Goal: Transaction & Acquisition: Purchase product/service

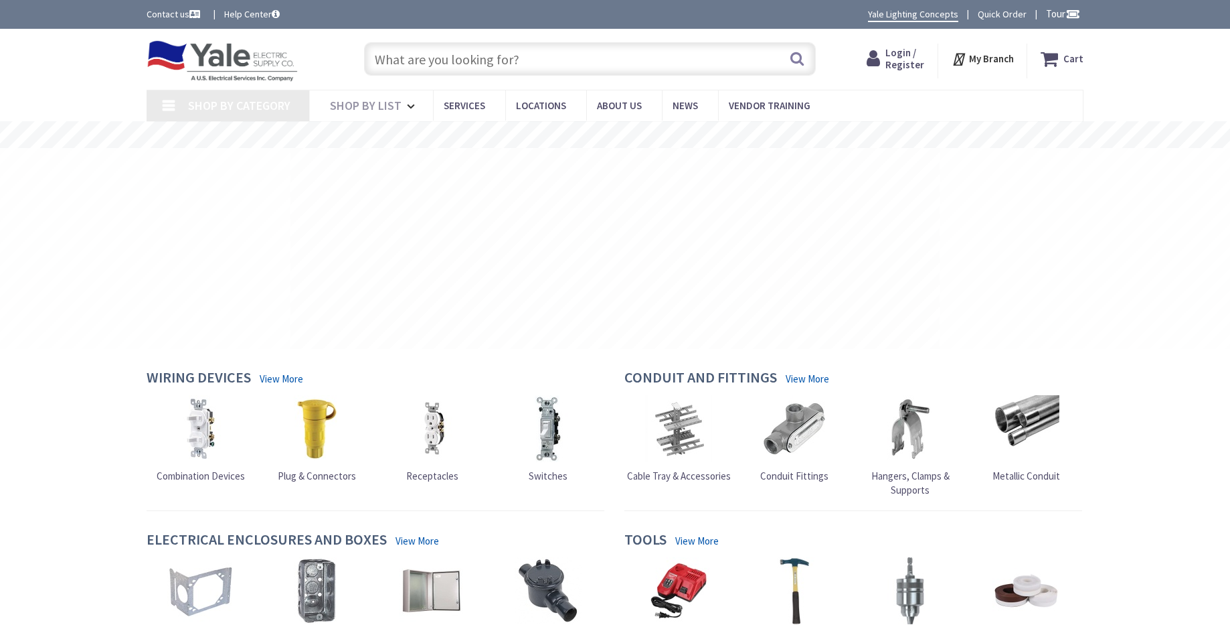
type input "[GEOGRAPHIC_DATA], [STREET_ADDRESS]"
click at [492, 62] on input "text" at bounding box center [590, 58] width 452 height 33
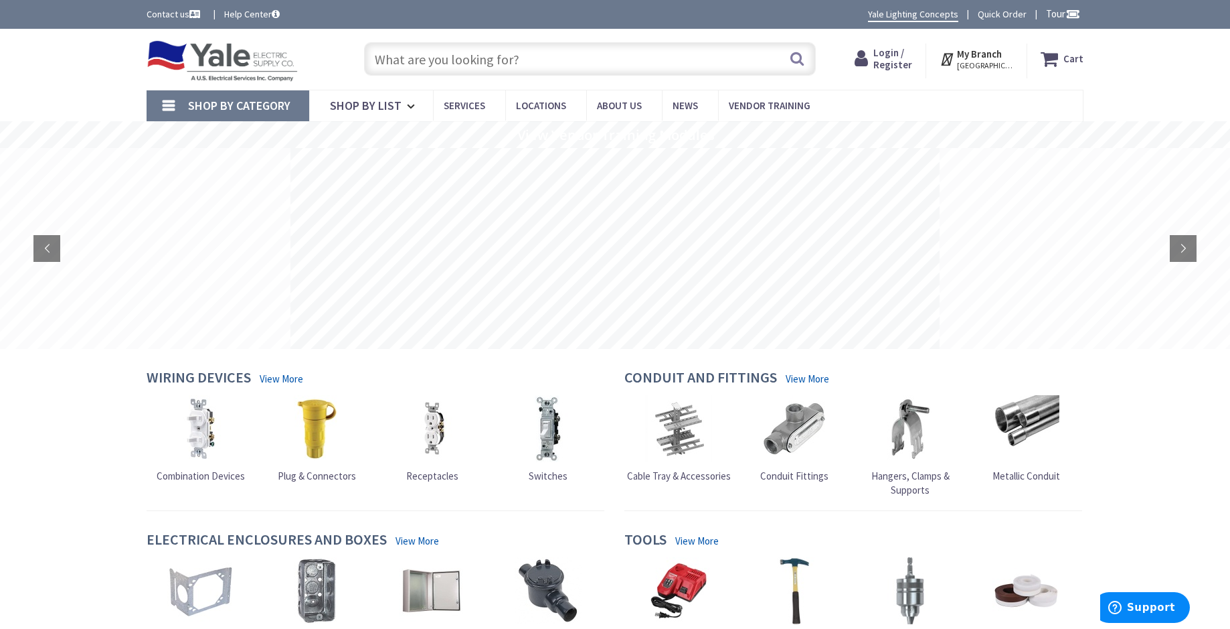
paste input "73374"
type input "73374"
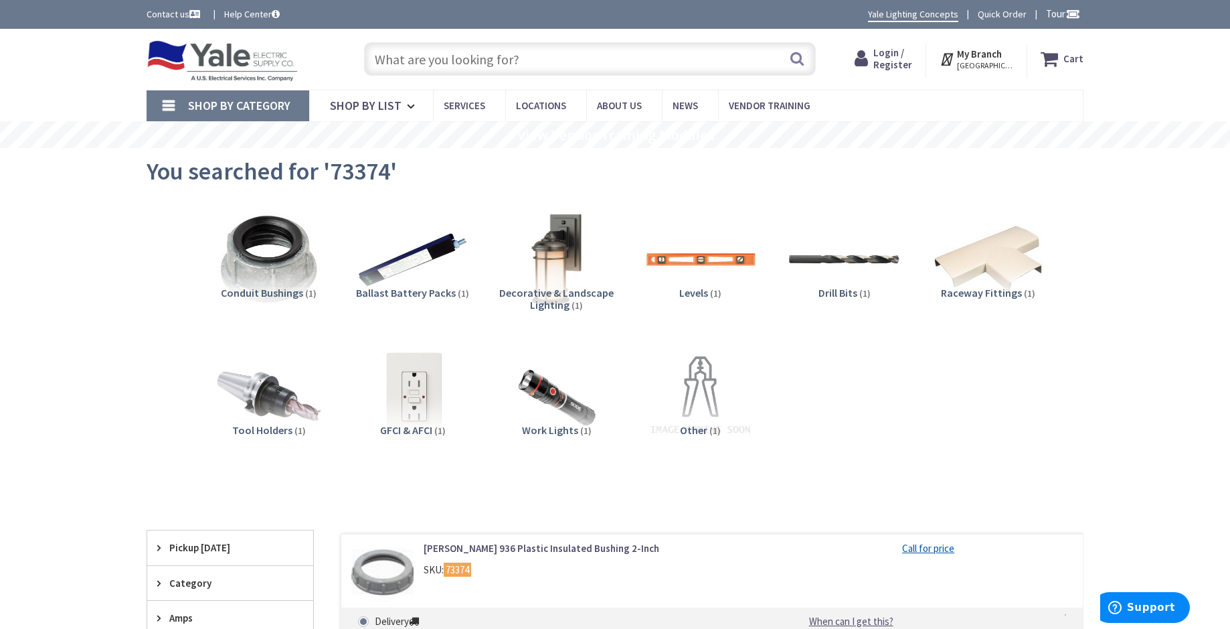
click at [606, 62] on input "text" at bounding box center [590, 58] width 452 height 33
paste input "257622"
type input "257622"
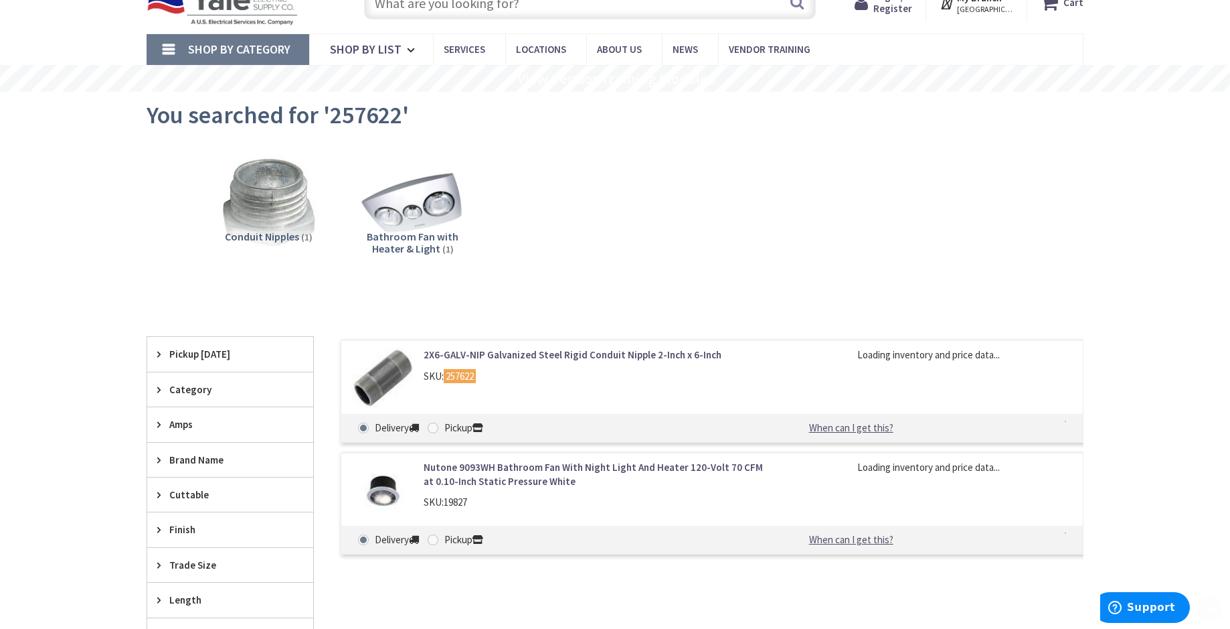
scroll to position [134, 0]
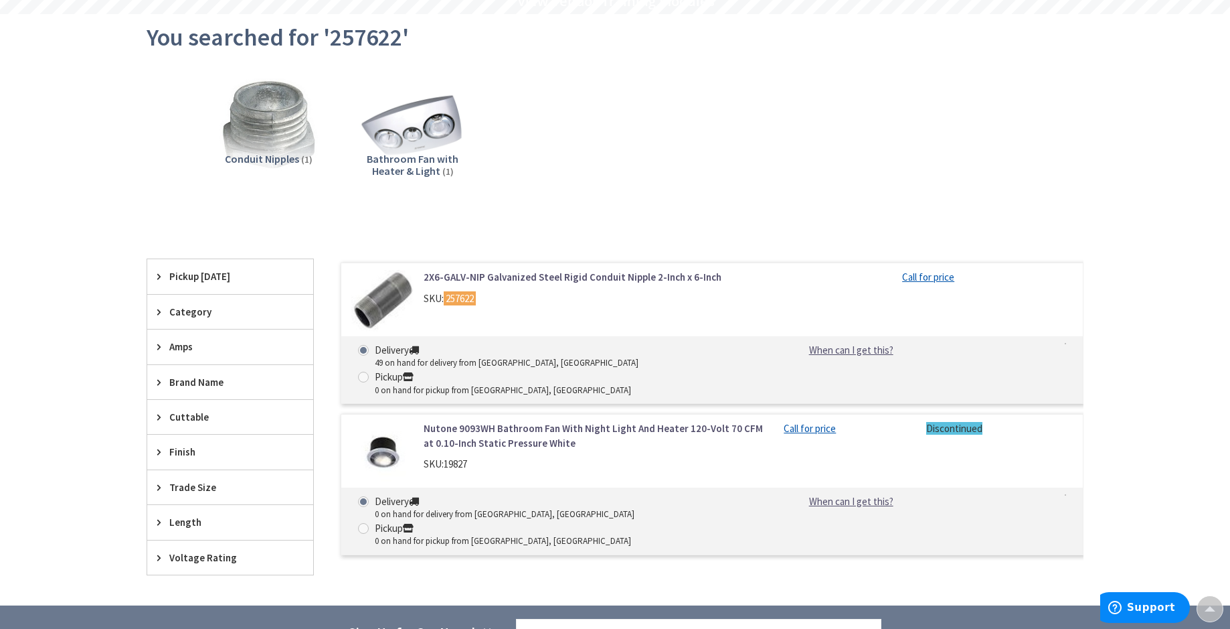
drag, startPoint x: 811, startPoint y: 177, endPoint x: 758, endPoint y: 135, distance: 68.1
click at [811, 177] on div "Conduit Nipples (1) Bathroom Fan with Heater & Light (1)" at bounding box center [615, 136] width 890 height 144
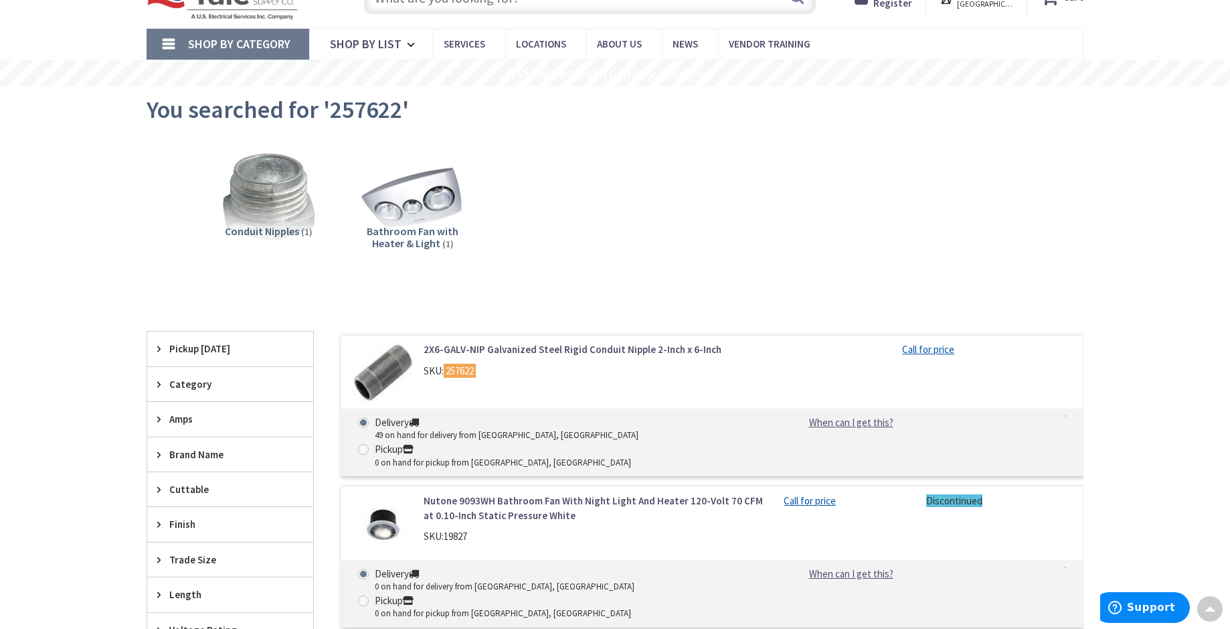
scroll to position [0, 0]
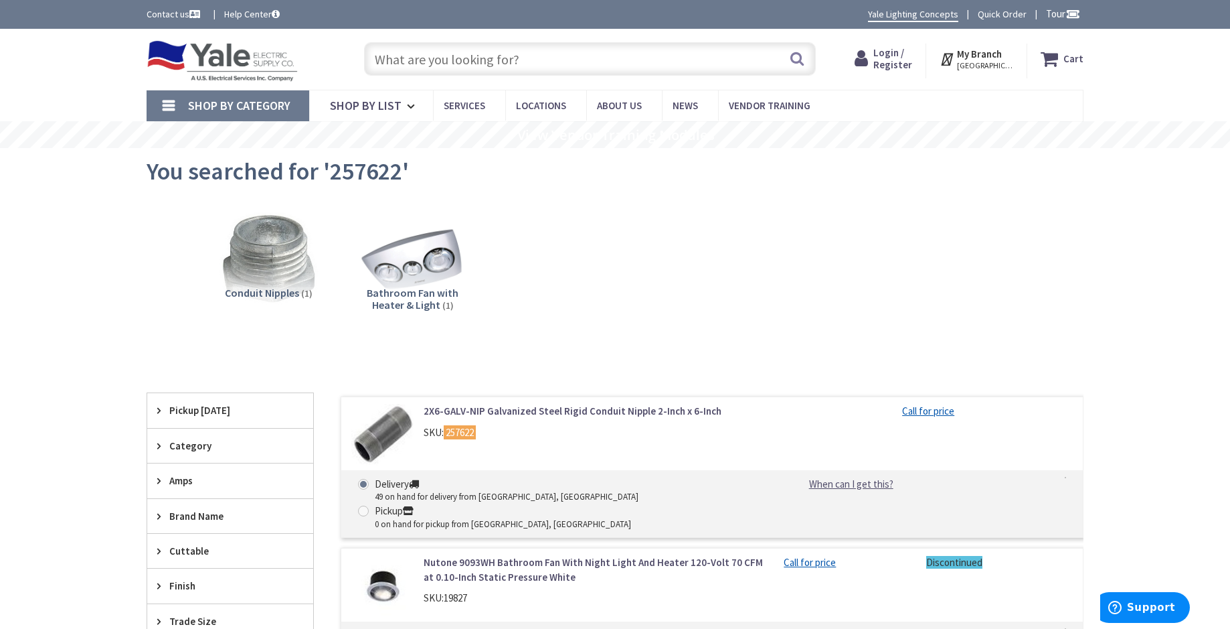
click at [539, 57] on input "text" at bounding box center [590, 58] width 452 height 33
paste input "361601"
type input "361601"
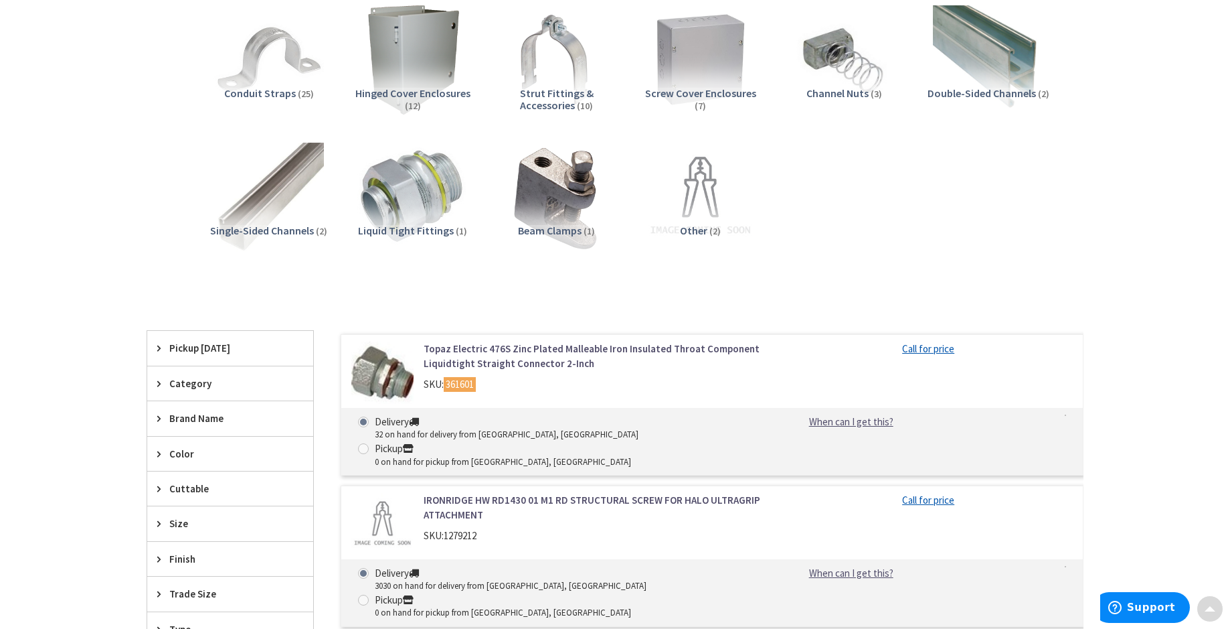
scroll to position [201, 0]
click at [462, 356] on link "Topaz Electric 476S Zinc Plated Malleable Iron Insulated Throat Component Liqui…" at bounding box center [594, 354] width 341 height 29
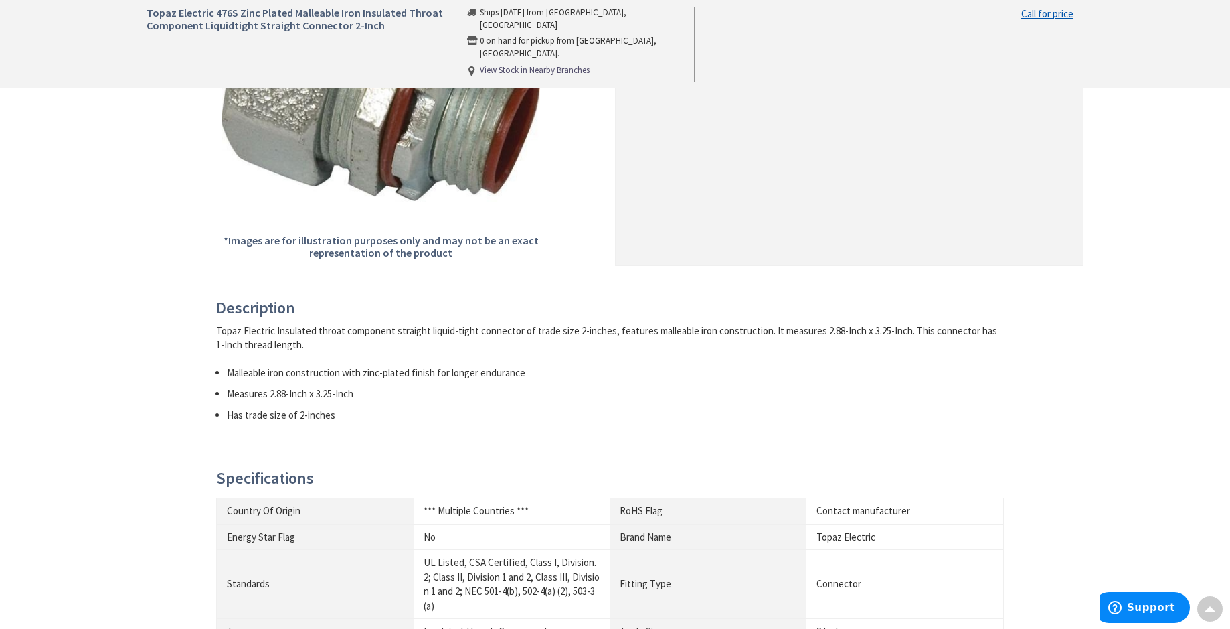
scroll to position [402, 0]
